Goal: Task Accomplishment & Management: Use online tool/utility

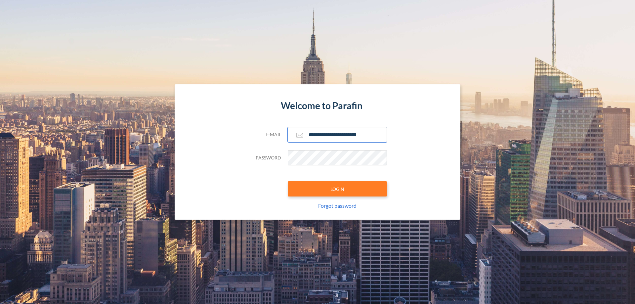
type input "**********"
click at [337, 189] on button "LOGIN" at bounding box center [337, 188] width 99 height 15
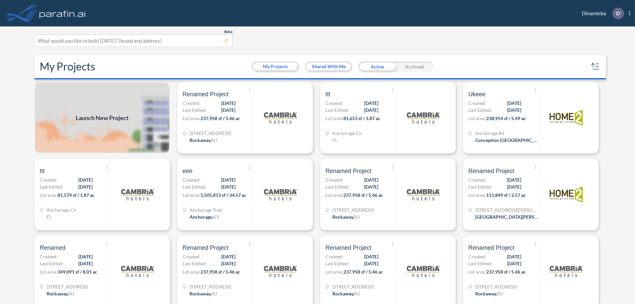
scroll to position [2, 0]
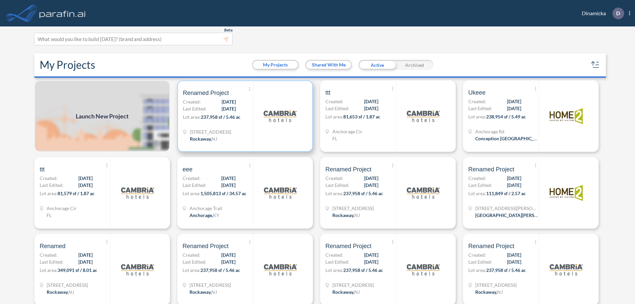
click at [244, 116] on p "Lot area: 237,958 sf / 5.46 ac" at bounding box center [218, 118] width 70 height 10
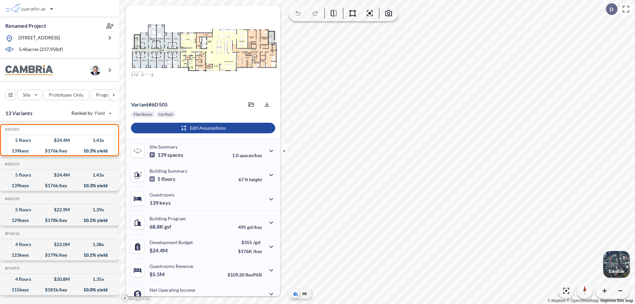
scroll to position [33, 0]
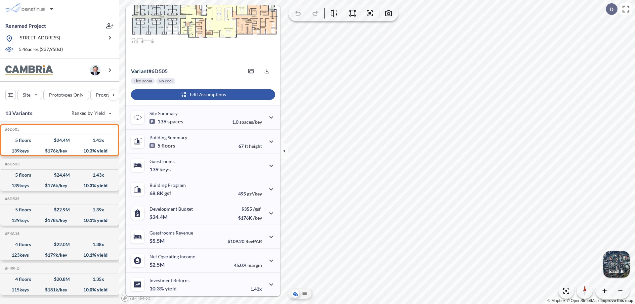
click at [202, 95] on div "button" at bounding box center [203, 94] width 144 height 11
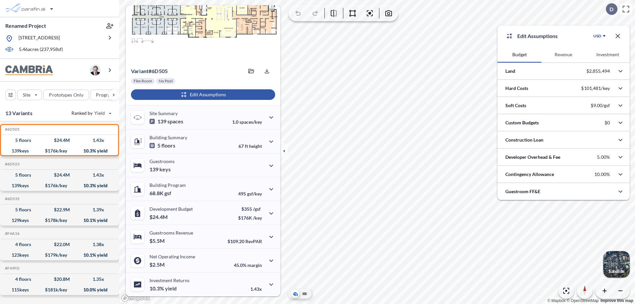
click at [563, 55] on button "Revenue" at bounding box center [564, 55] width 44 height 16
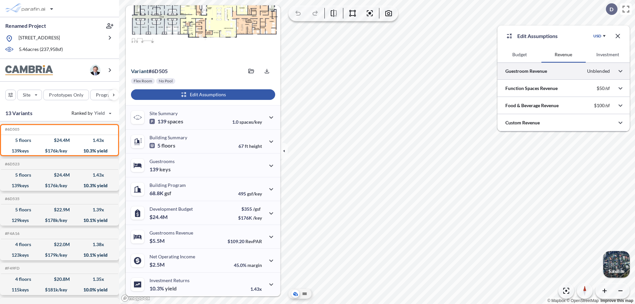
click at [564, 71] on div at bounding box center [564, 71] width 132 height 17
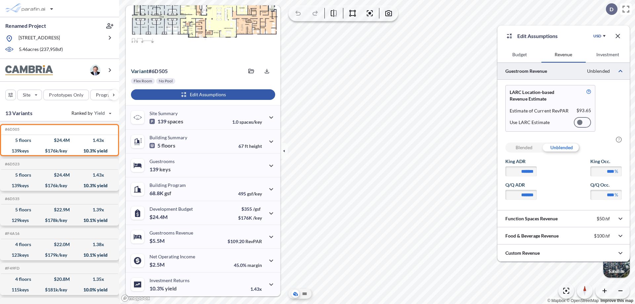
click at [583, 122] on div at bounding box center [582, 122] width 17 height 11
